Goal: Navigation & Orientation: Find specific page/section

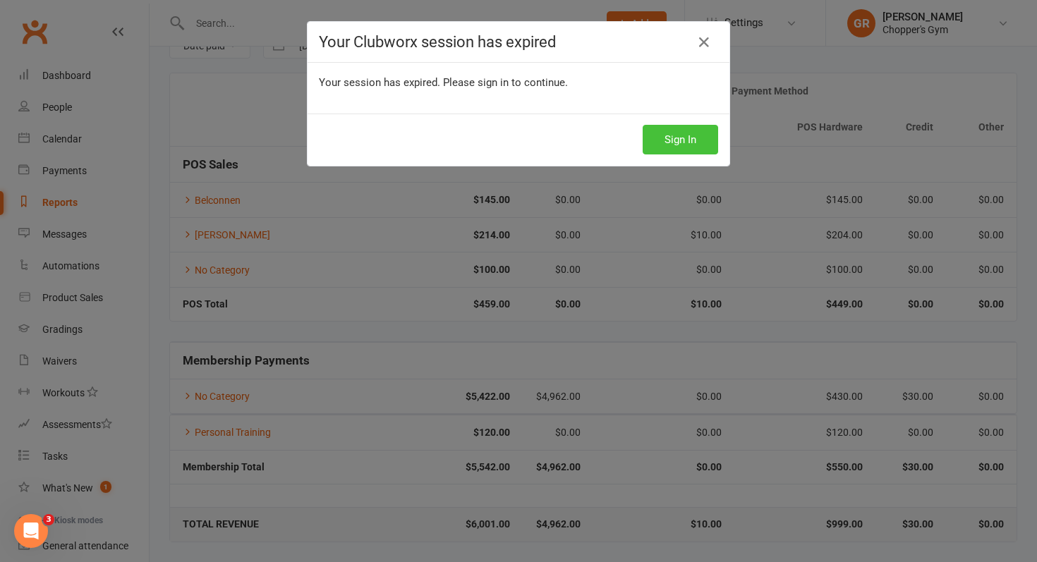
click at [677, 125] on button "Sign In" at bounding box center [680, 140] width 75 height 30
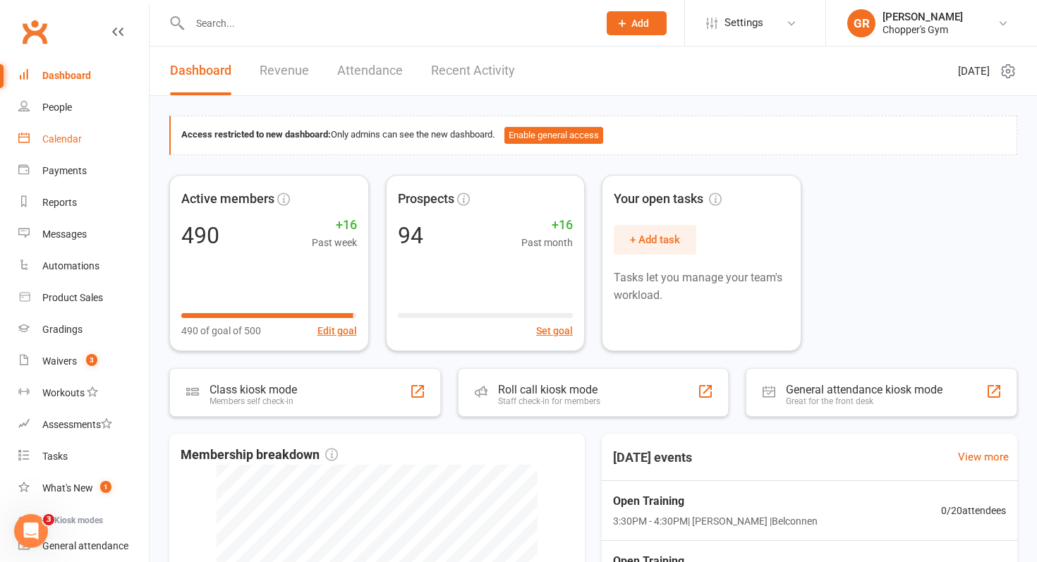
click at [97, 142] on link "Calendar" at bounding box center [83, 139] width 130 height 32
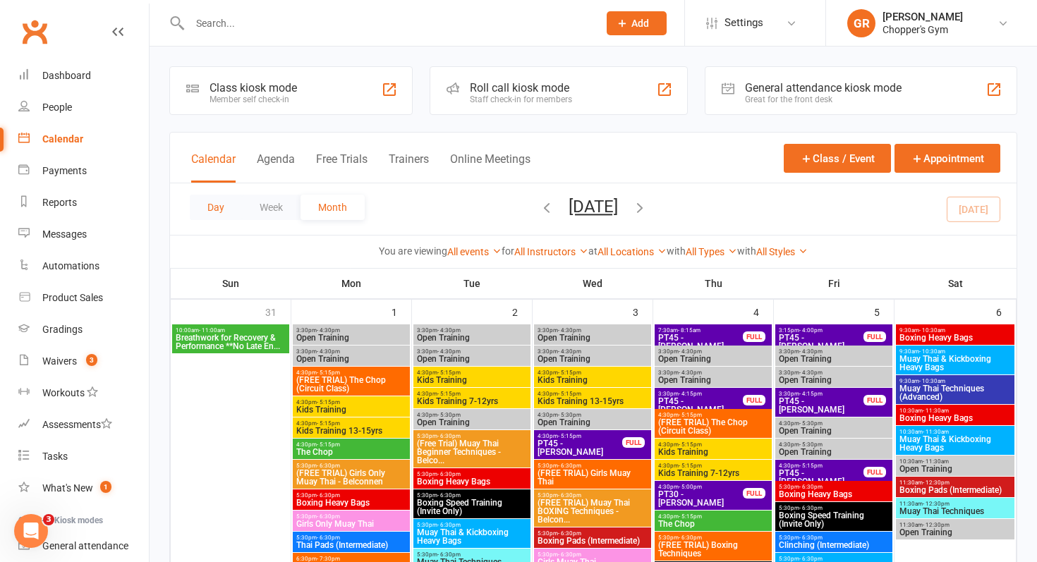
click at [224, 205] on button "Day" at bounding box center [216, 207] width 52 height 25
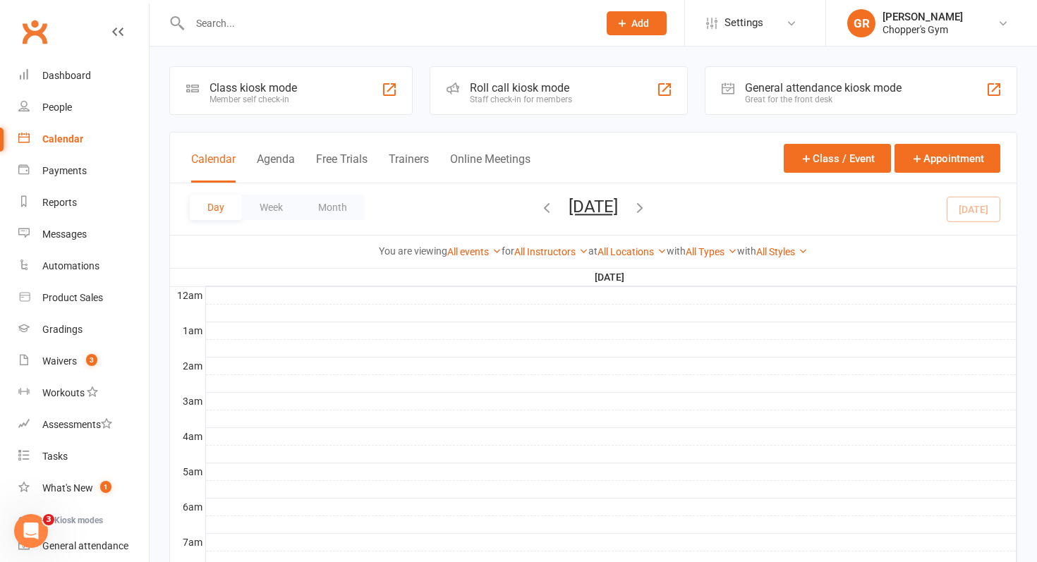
click at [966, 206] on div "Day Week Month Friday, Sep 12, 2025 September 2025 Sun Mon Tue Wed Thu Fri Sat …" at bounding box center [593, 208] width 846 height 51
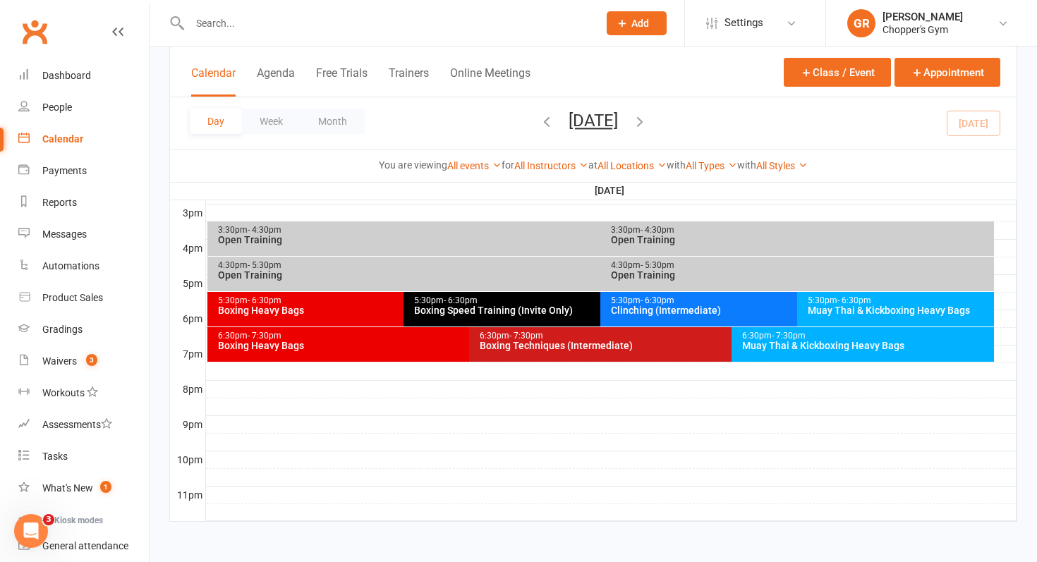
scroll to position [611, 0]
click at [623, 163] on link "All Locations" at bounding box center [631, 165] width 69 height 11
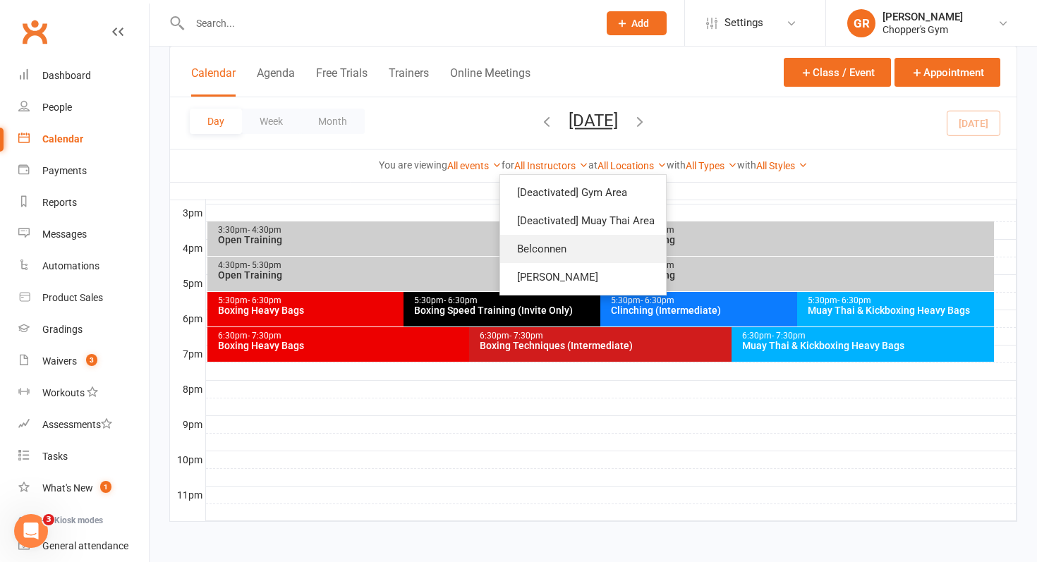
click at [595, 250] on link "Belconnen" at bounding box center [583, 249] width 166 height 28
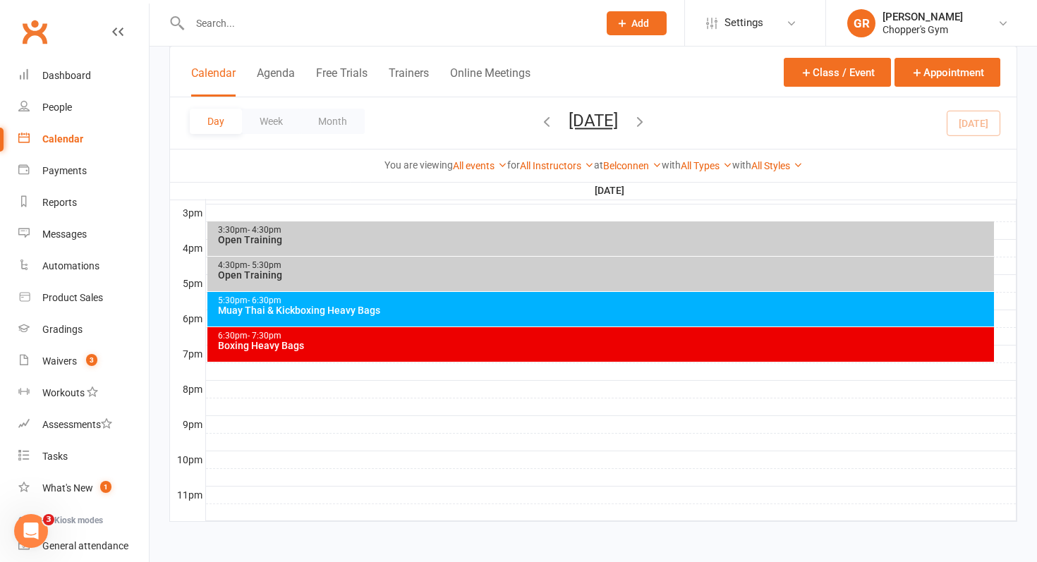
click at [582, 243] on div "Open Training" at bounding box center [604, 240] width 774 height 10
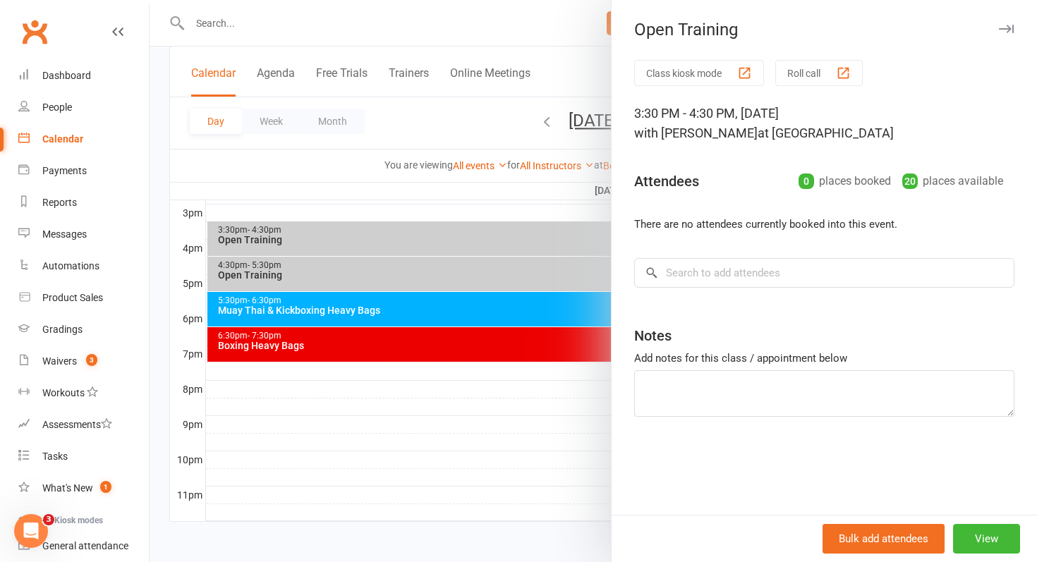
click at [570, 274] on div at bounding box center [593, 281] width 887 height 562
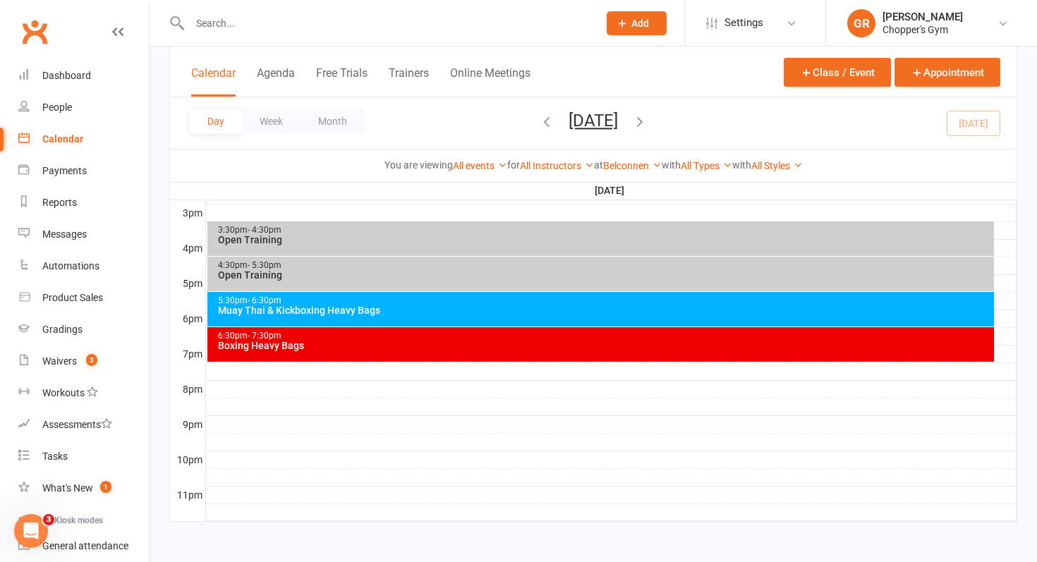
click at [570, 274] on div "Open Training" at bounding box center [604, 275] width 774 height 10
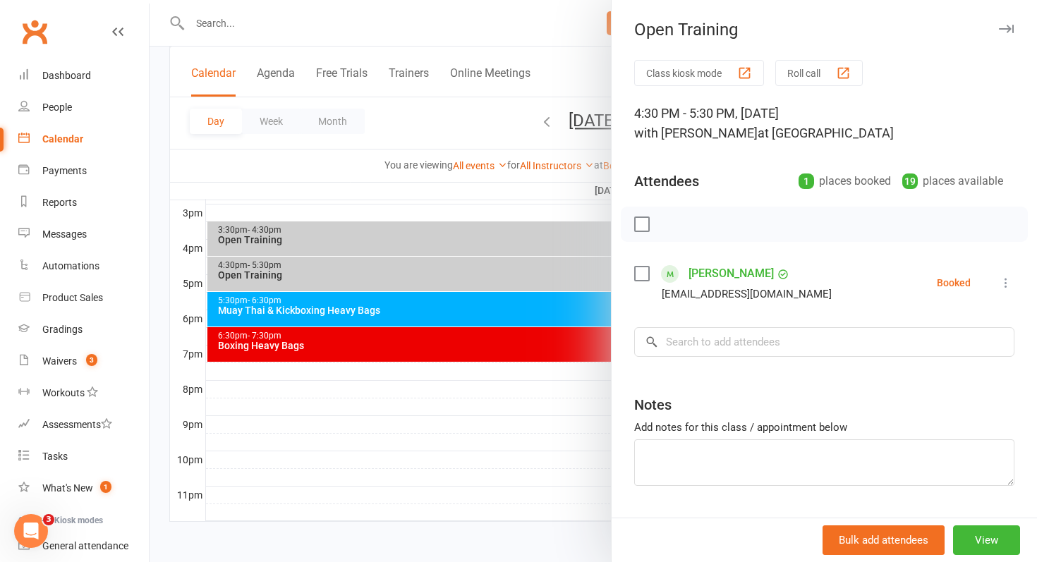
click at [571, 307] on div at bounding box center [593, 281] width 887 height 562
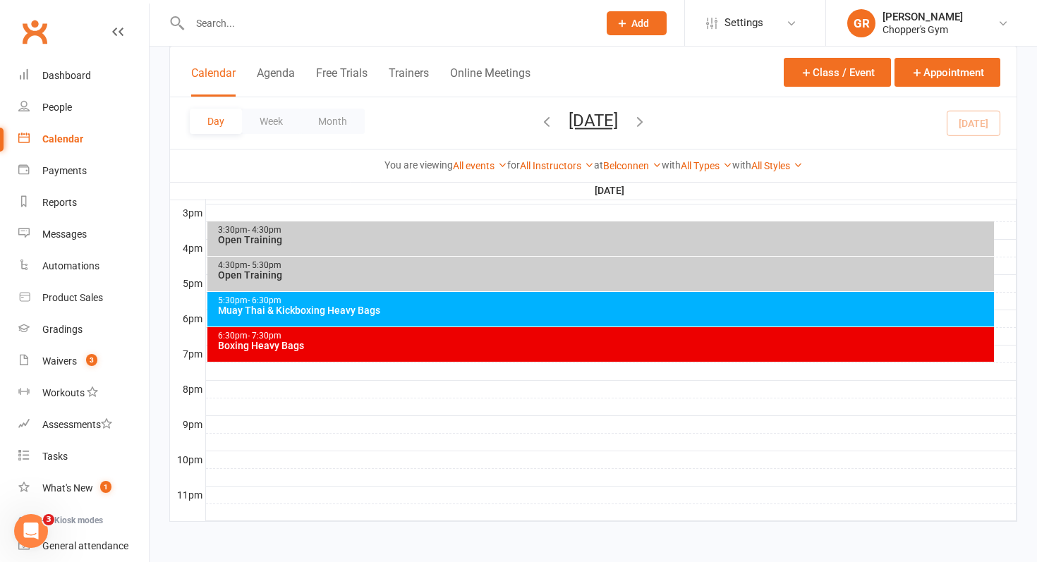
click at [571, 307] on div "Muay Thai & Kickboxing Heavy Bags" at bounding box center [604, 310] width 774 height 10
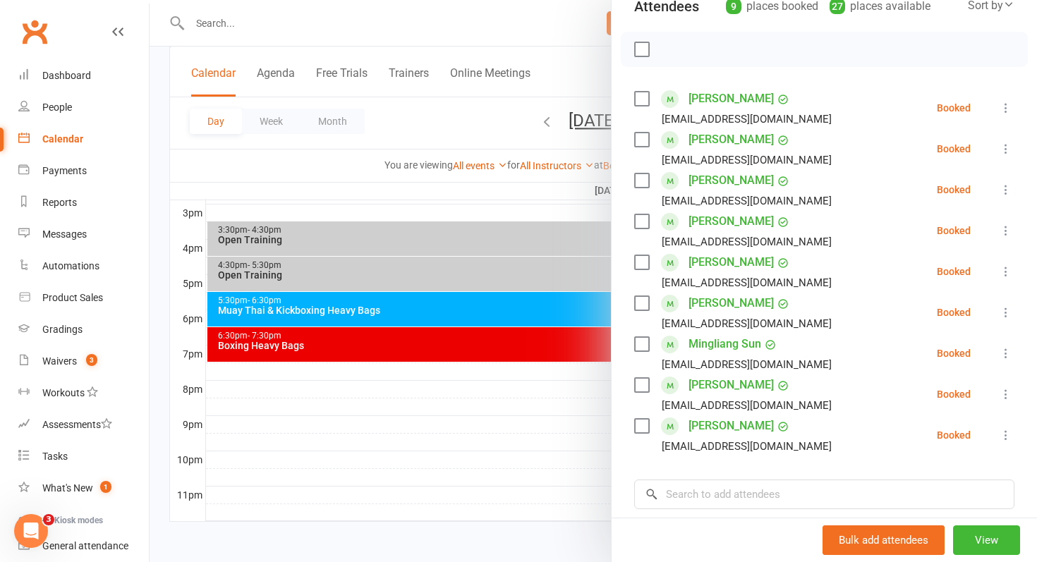
scroll to position [182, 0]
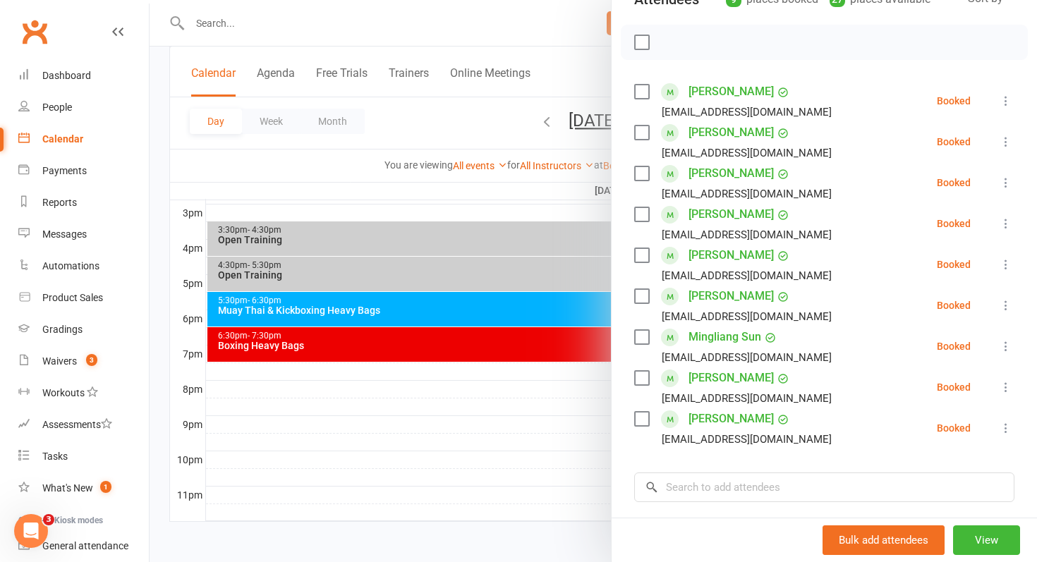
click at [546, 355] on div at bounding box center [593, 281] width 887 height 562
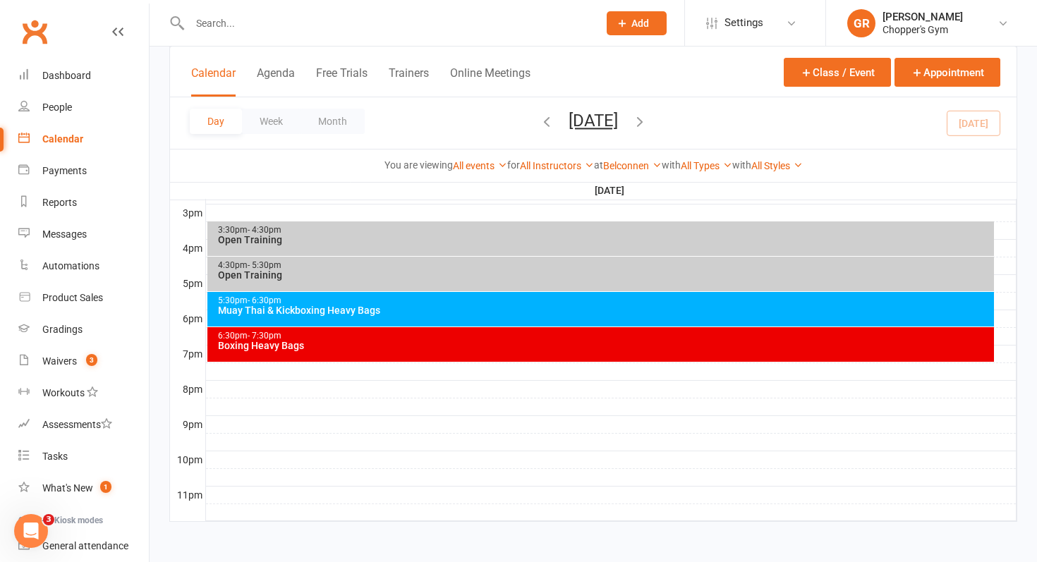
click at [546, 355] on div "6:30pm - 7:30pm Boxing Heavy Bags" at bounding box center [600, 344] width 787 height 35
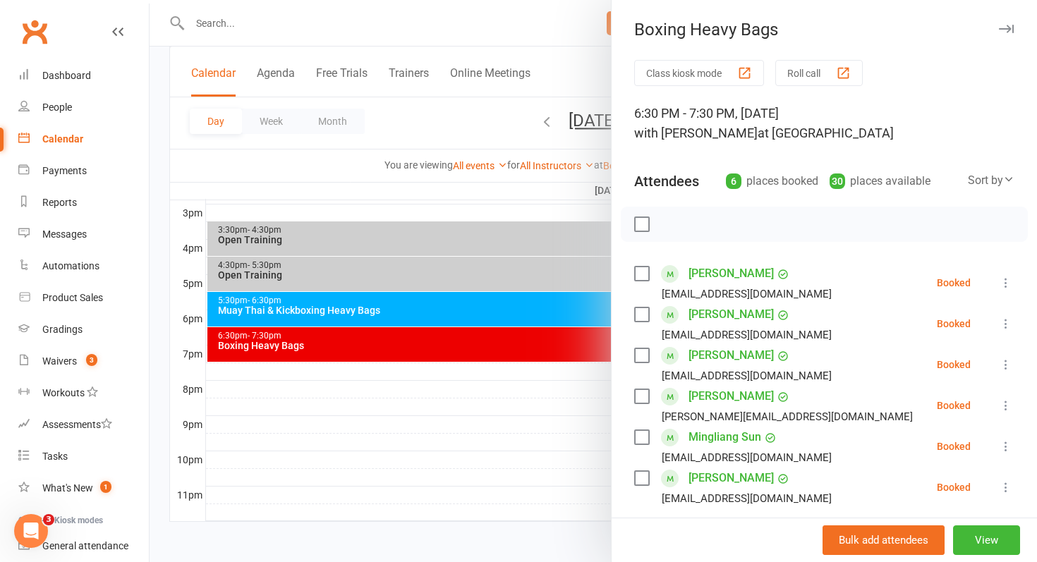
click at [546, 355] on div at bounding box center [593, 281] width 887 height 562
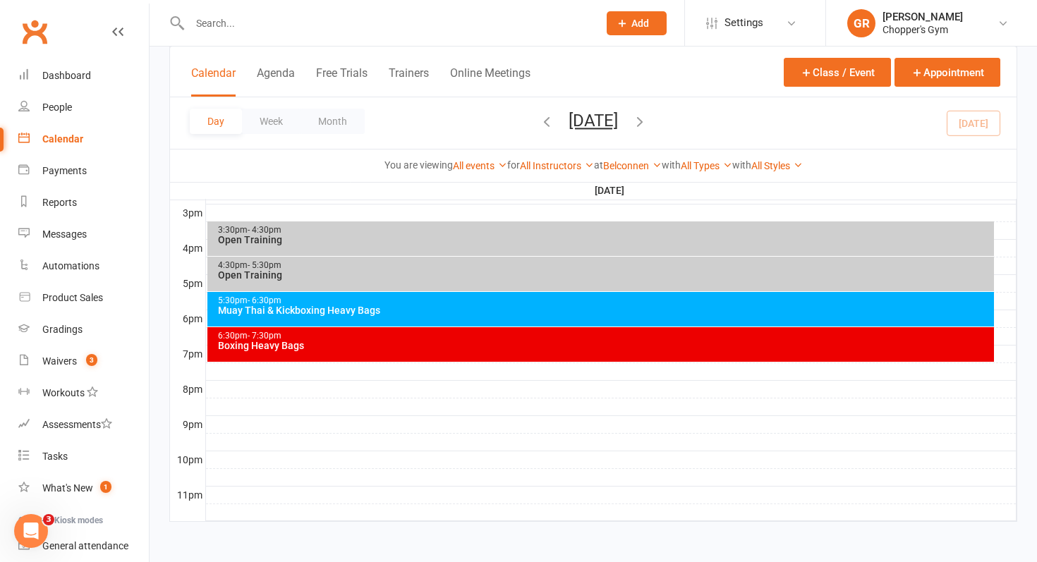
click at [546, 355] on div "6:30pm - 7:30pm Boxing Heavy Bags" at bounding box center [600, 344] width 787 height 35
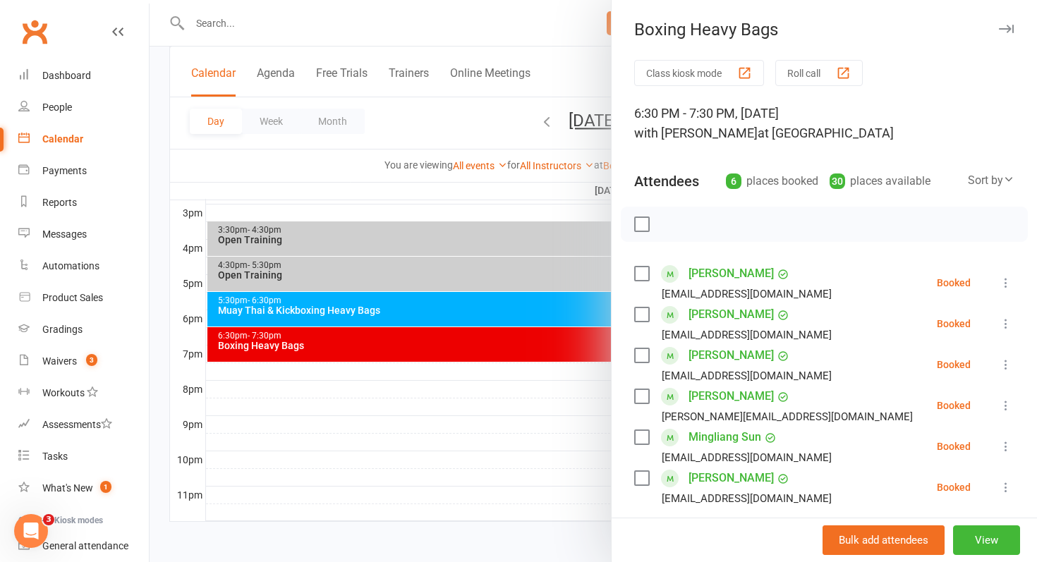
click at [546, 356] on div at bounding box center [593, 281] width 887 height 562
